Goal: Task Accomplishment & Management: Use online tool/utility

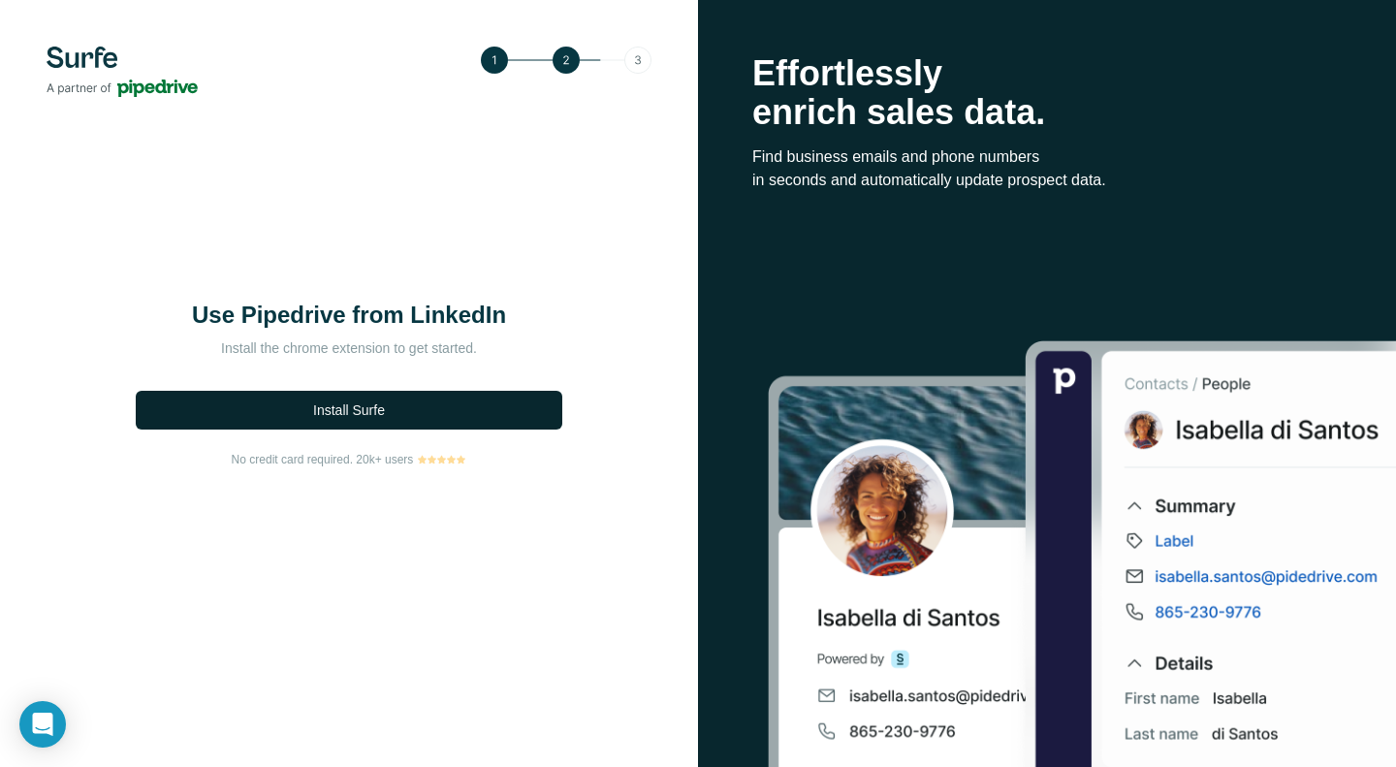
click at [341, 408] on span "Install Surfe" at bounding box center [349, 409] width 72 height 19
